Goal: Task Accomplishment & Management: Manage account settings

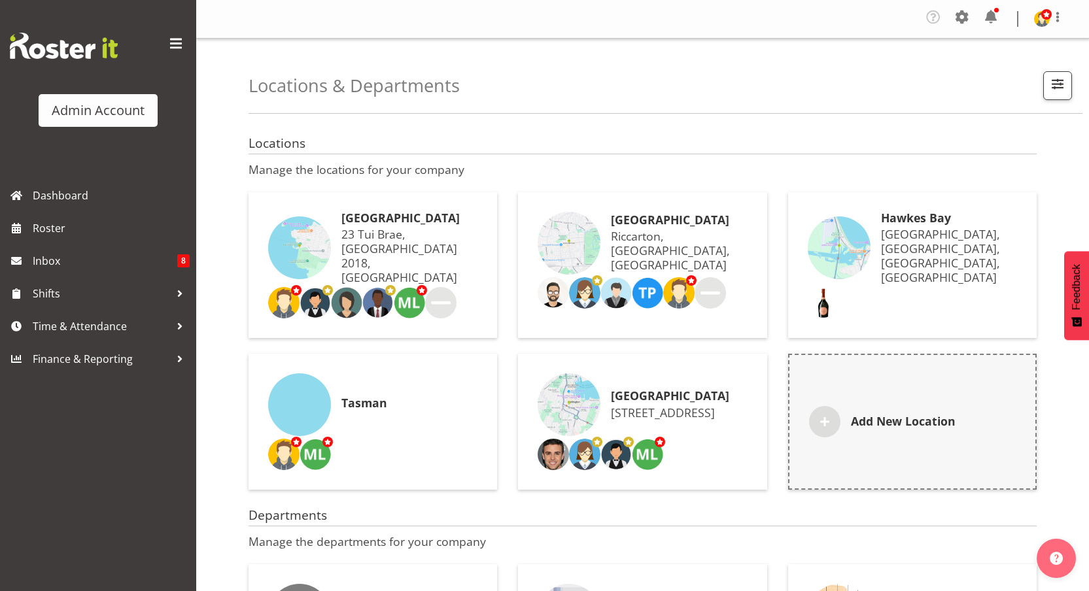
scroll to position [275, 0]
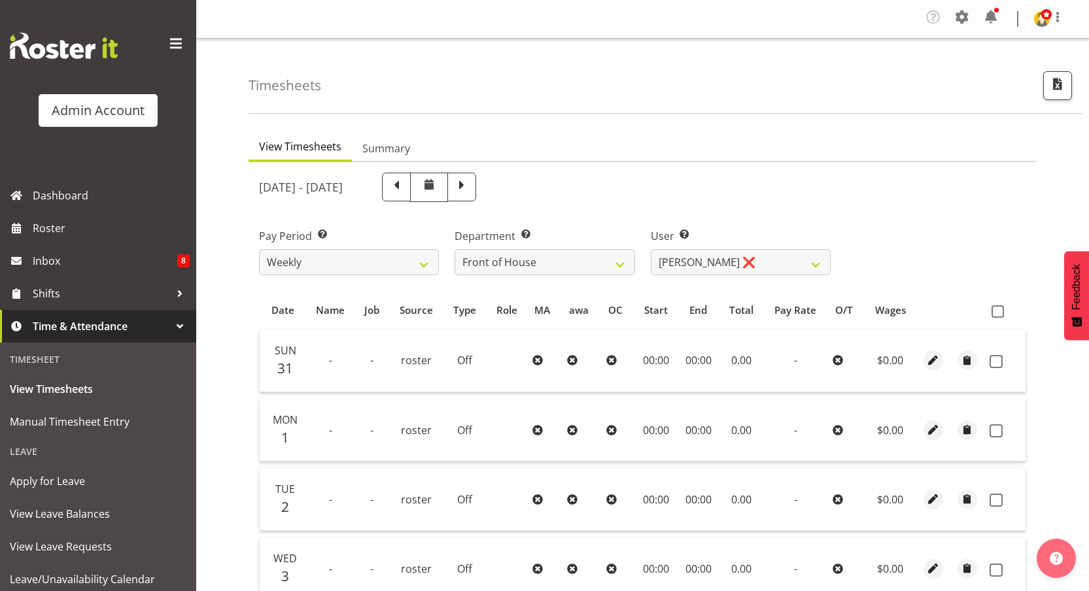
select select "363"
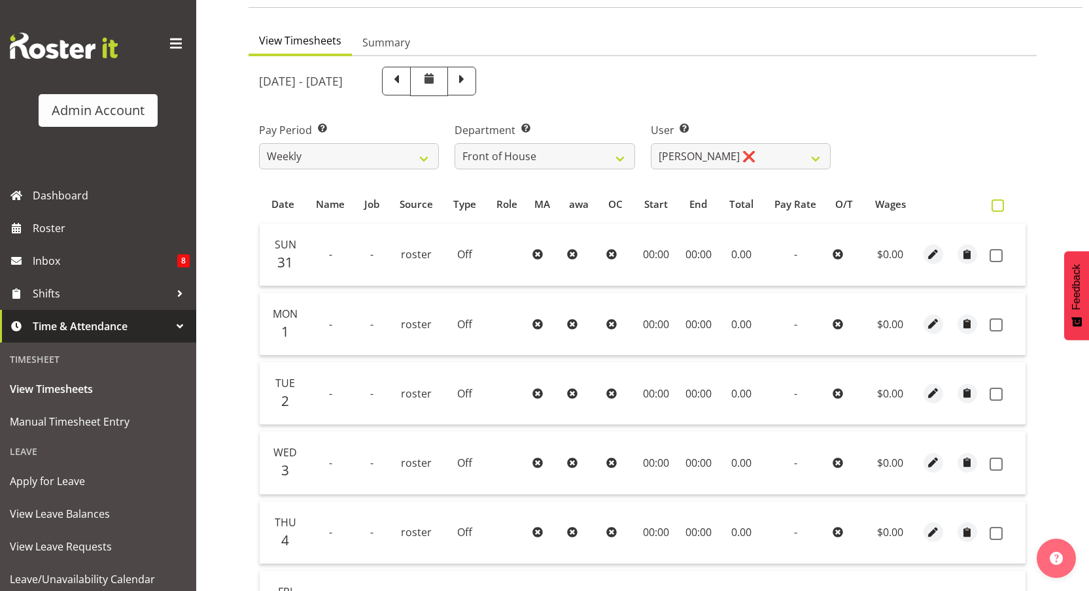
click at [1006, 211] on label at bounding box center [1001, 205] width 19 height 12
click at [1000, 210] on input "checkbox" at bounding box center [996, 205] width 9 height 9
checkbox input "true"
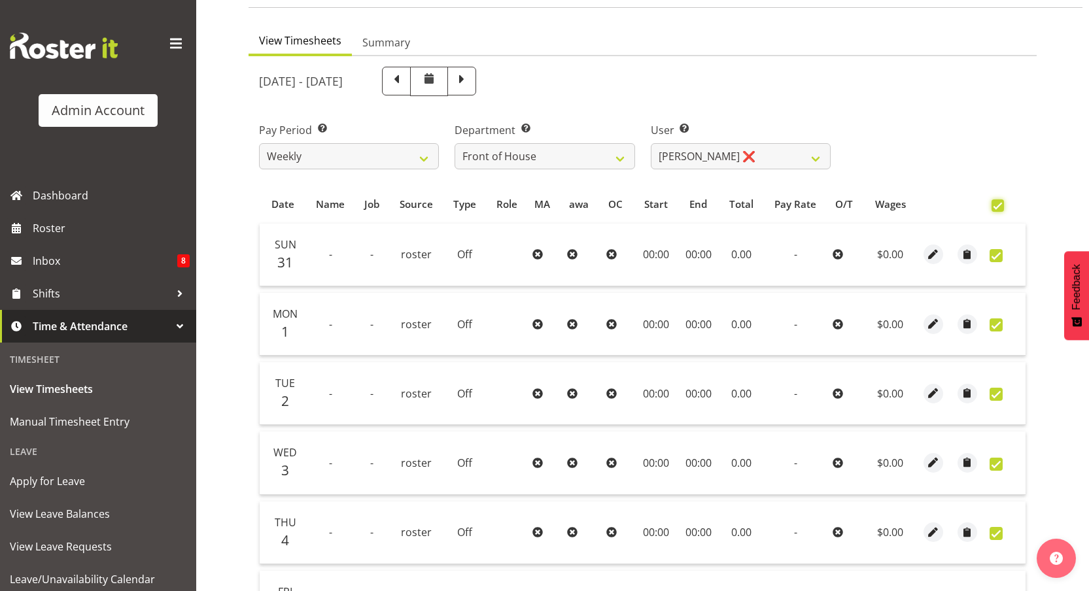
checkbox input "true"
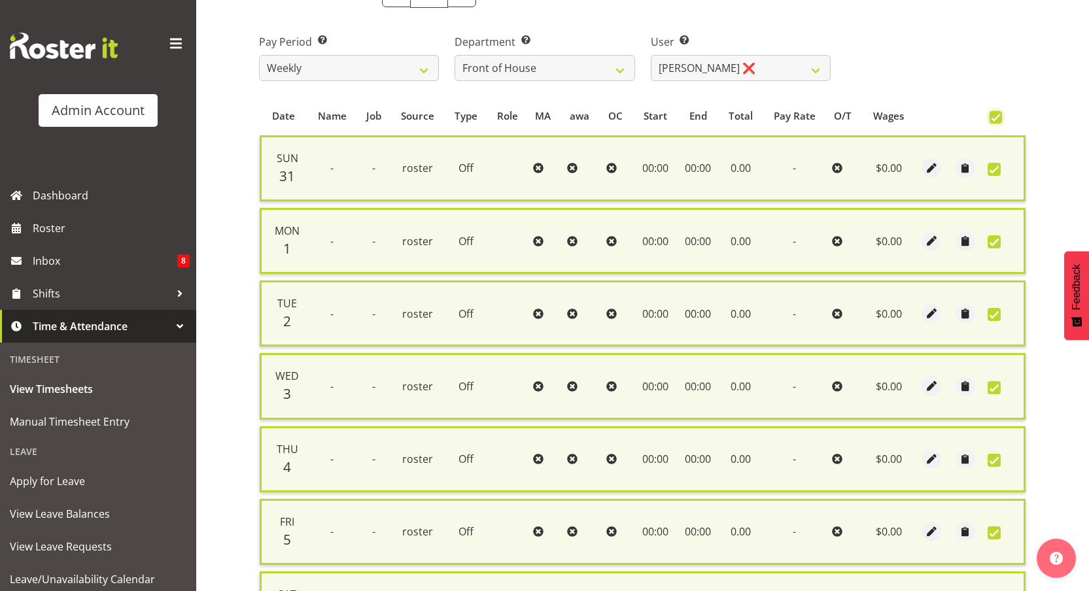
scroll to position [0, 0]
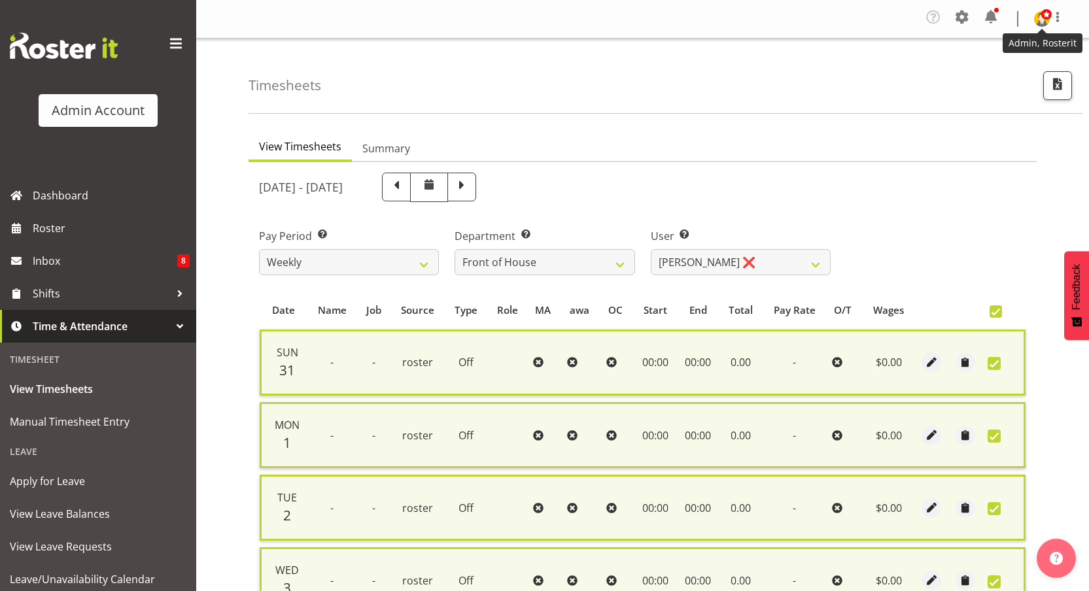
click at [1045, 23] on img at bounding box center [1042, 19] width 16 height 16
click at [997, 46] on link "Profile" at bounding box center [1003, 49] width 126 height 24
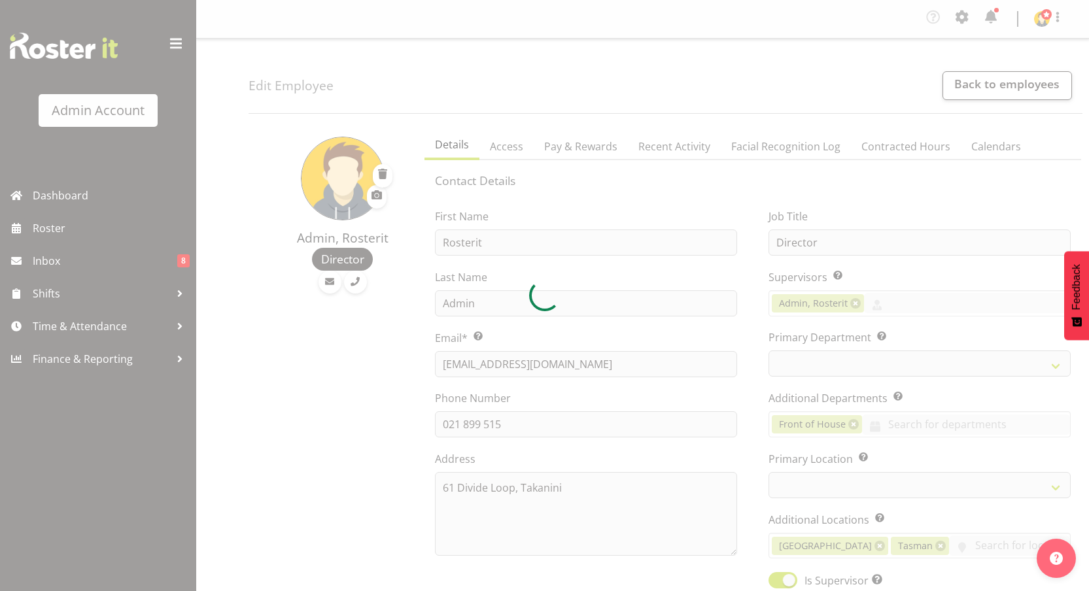
select select "TimelineWeek"
select select "1"
